Goal: Task Accomplishment & Management: Complete application form

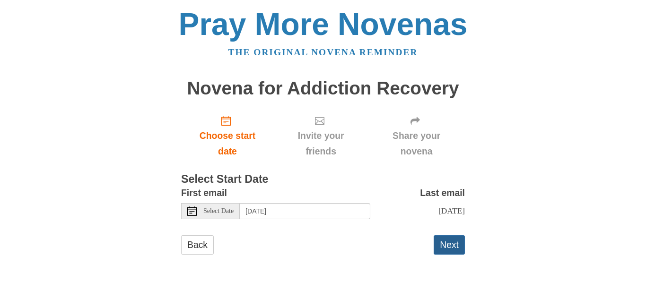
click at [456, 247] on button "Next" at bounding box center [449, 245] width 31 height 19
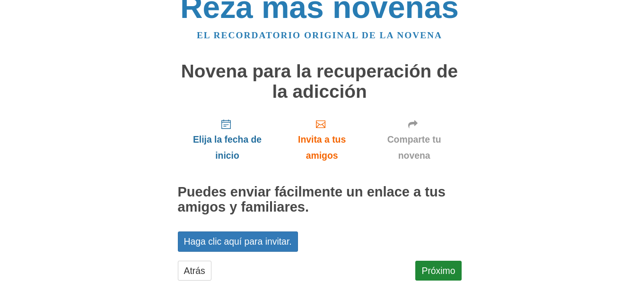
scroll to position [26, 0]
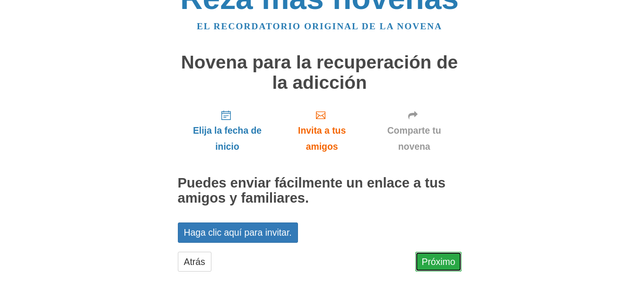
click at [447, 260] on font "Próximo" at bounding box center [438, 262] width 34 height 10
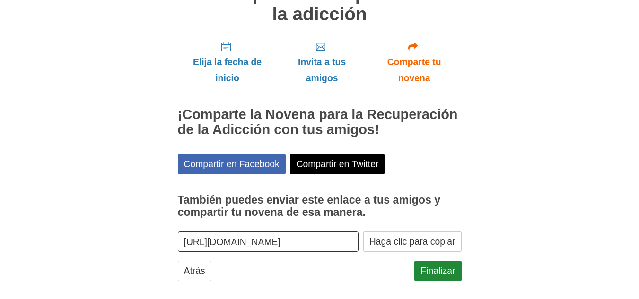
scroll to position [104, 0]
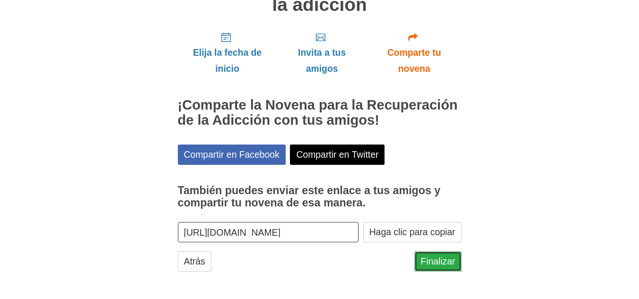
click at [444, 261] on font "Finalizar" at bounding box center [438, 262] width 35 height 10
